Goal: Navigation & Orientation: Find specific page/section

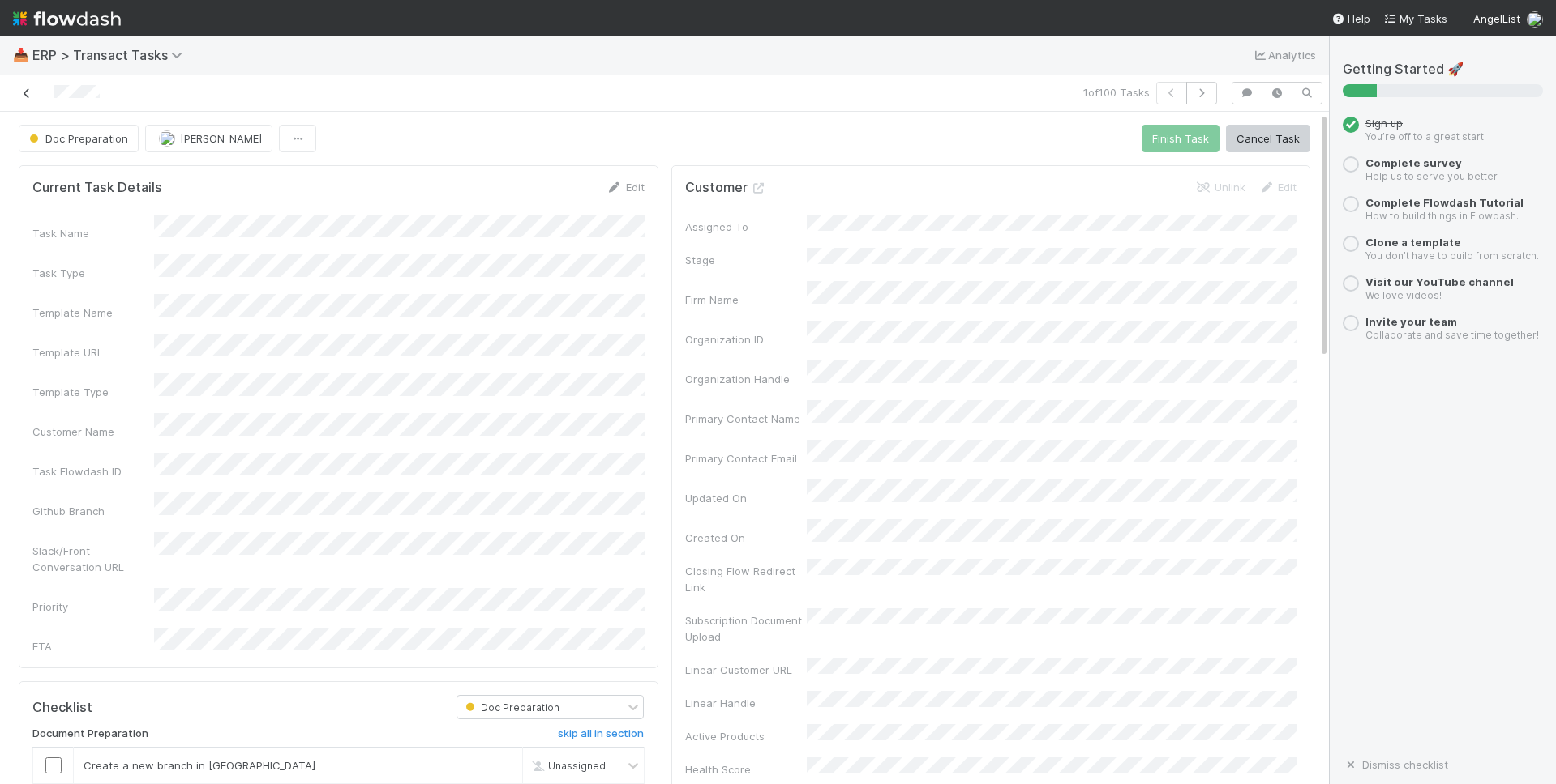
click at [29, 100] on link at bounding box center [27, 93] width 16 height 16
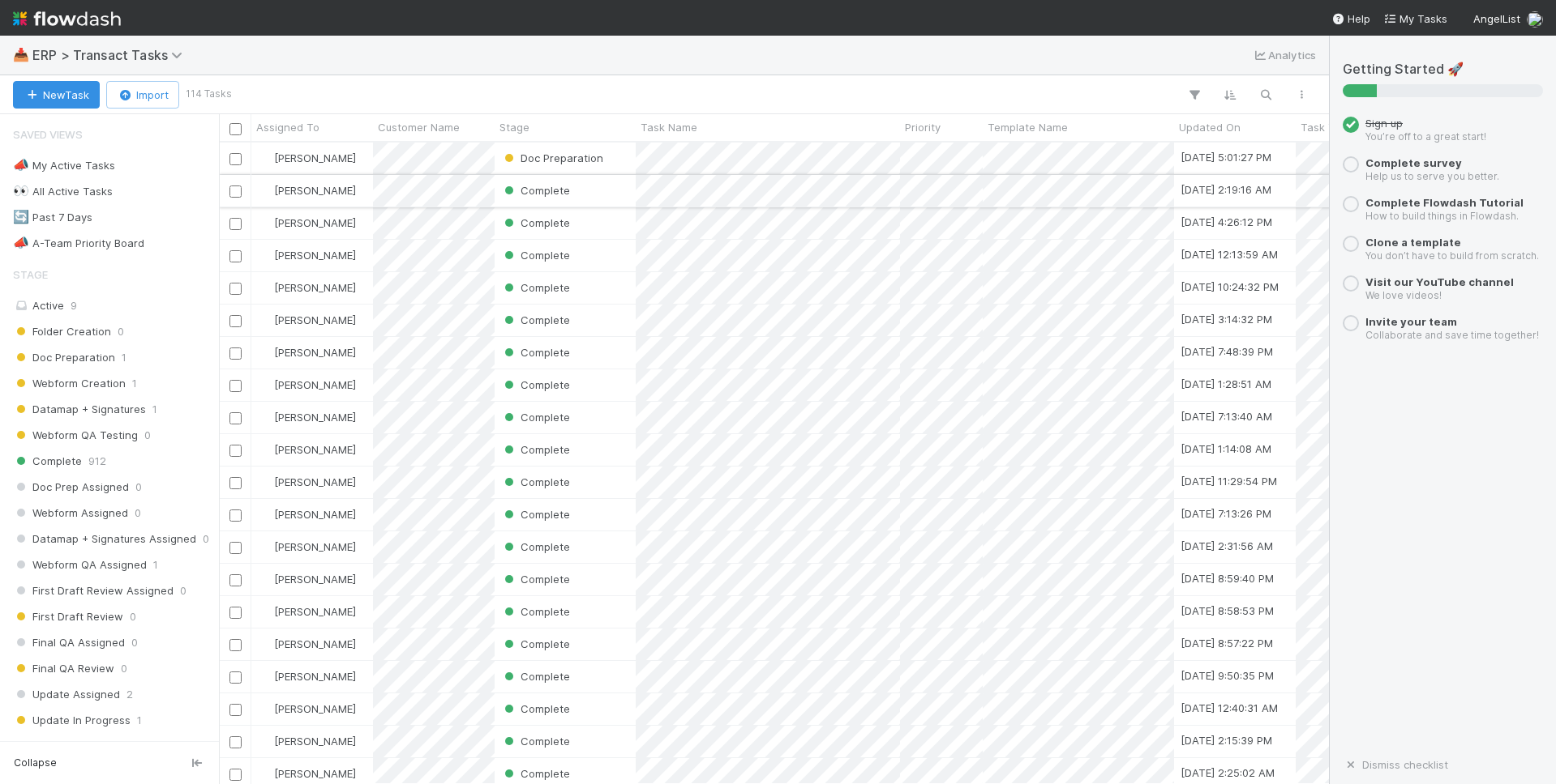
scroll to position [642, 1110]
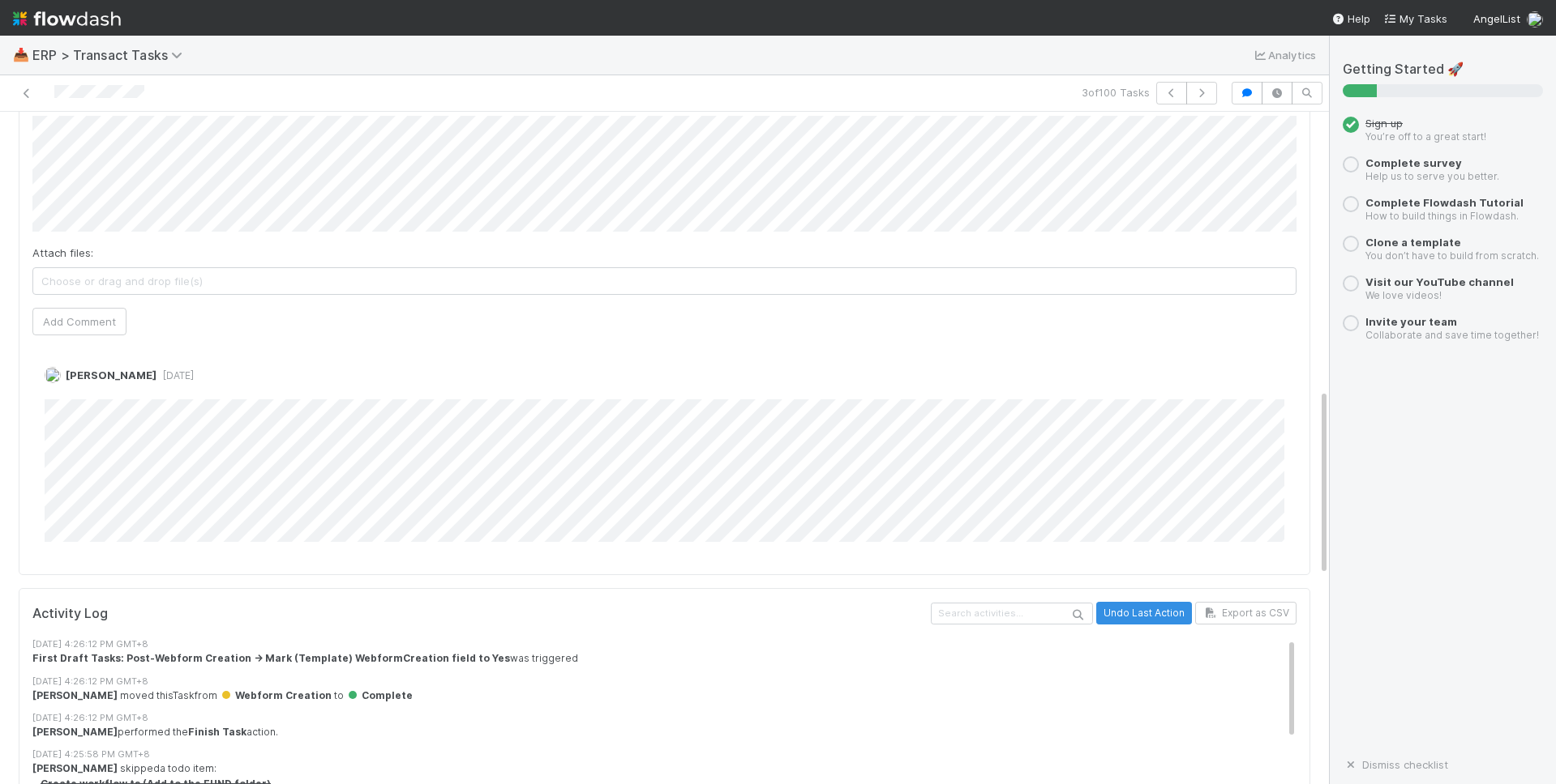
scroll to position [1001, 0]
click at [23, 97] on icon at bounding box center [27, 94] width 16 height 11
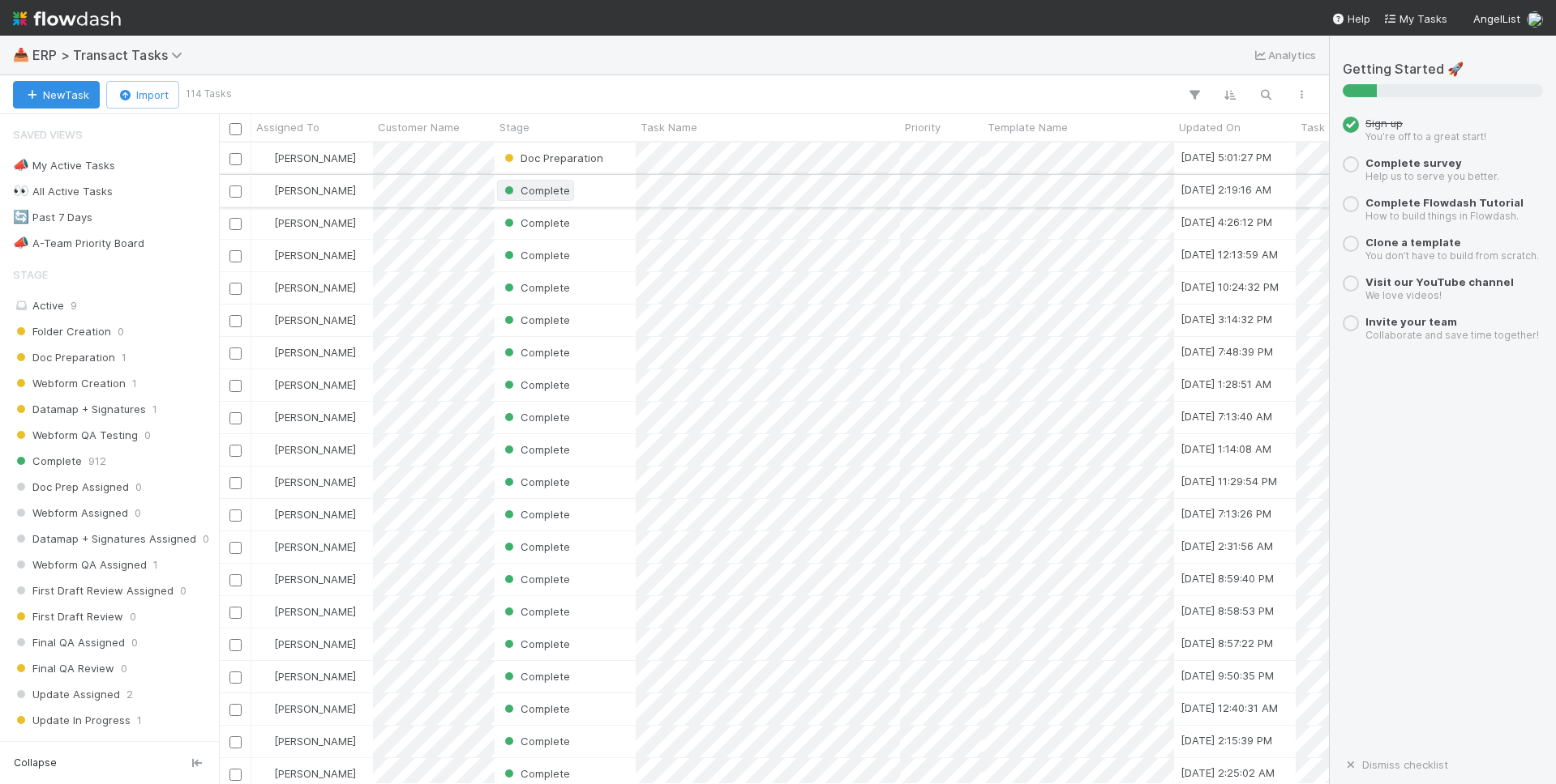
scroll to position [642, 1110]
